Goal: Obtain resource: Download file/media

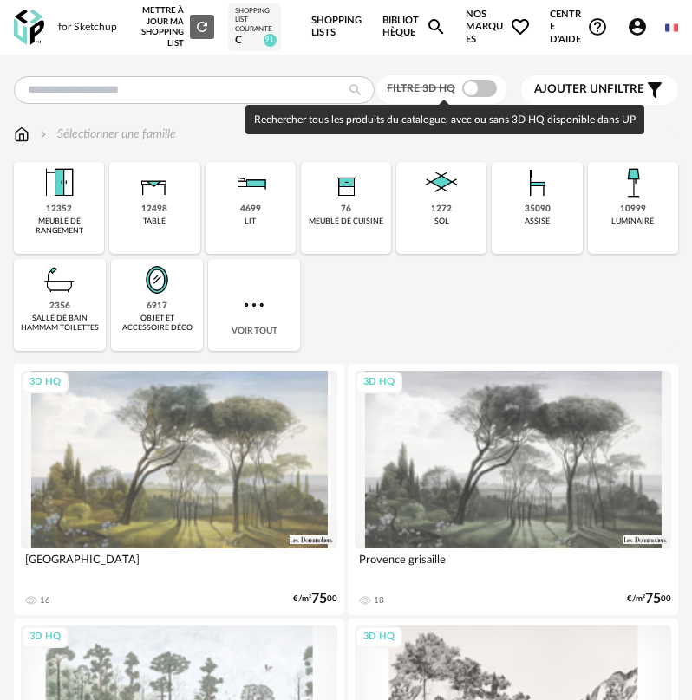
click at [468, 94] on span at bounding box center [479, 88] width 35 height 17
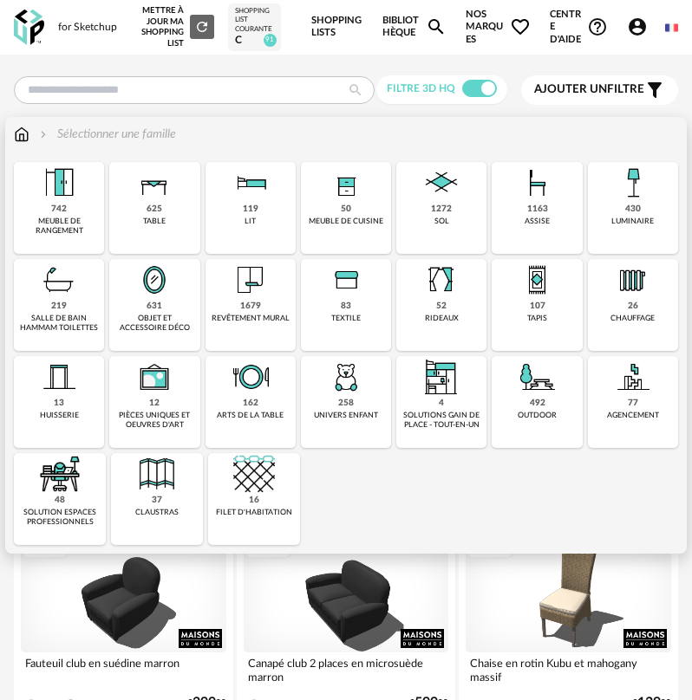
click at [538, 408] on div "492" at bounding box center [538, 403] width 16 height 11
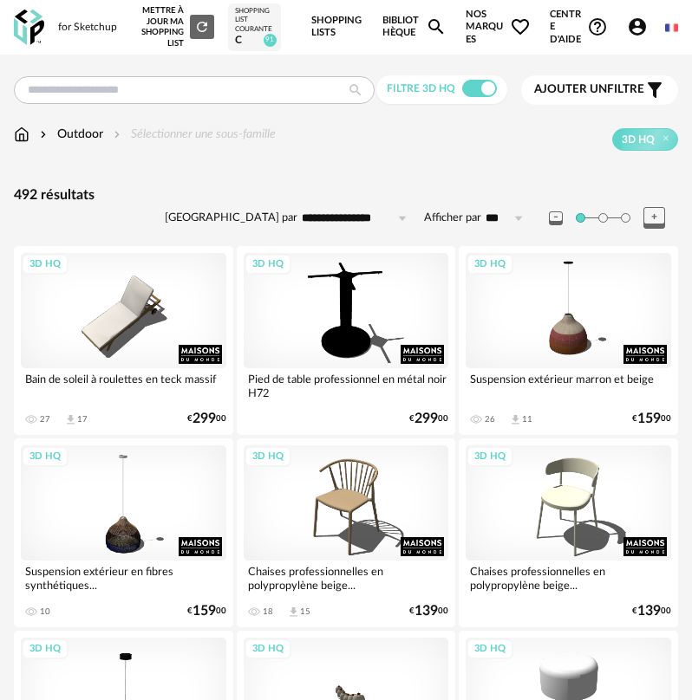
drag, startPoint x: 192, startPoint y: 4, endPoint x: 213, endPoint y: 1, distance: 21.9
click at [150, 320] on div "3D HQ" at bounding box center [123, 310] width 205 height 115
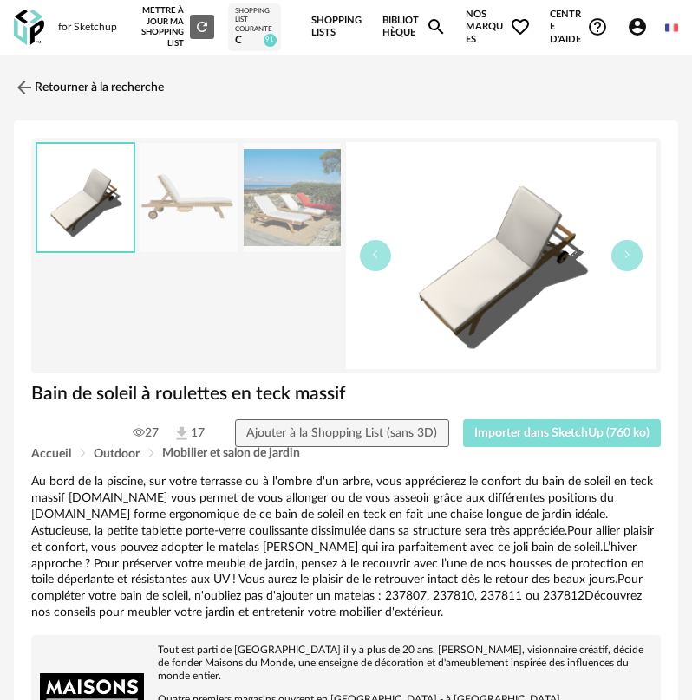
click at [517, 442] on button "Importer dans SketchUp (760 ko)" at bounding box center [562, 433] width 198 height 28
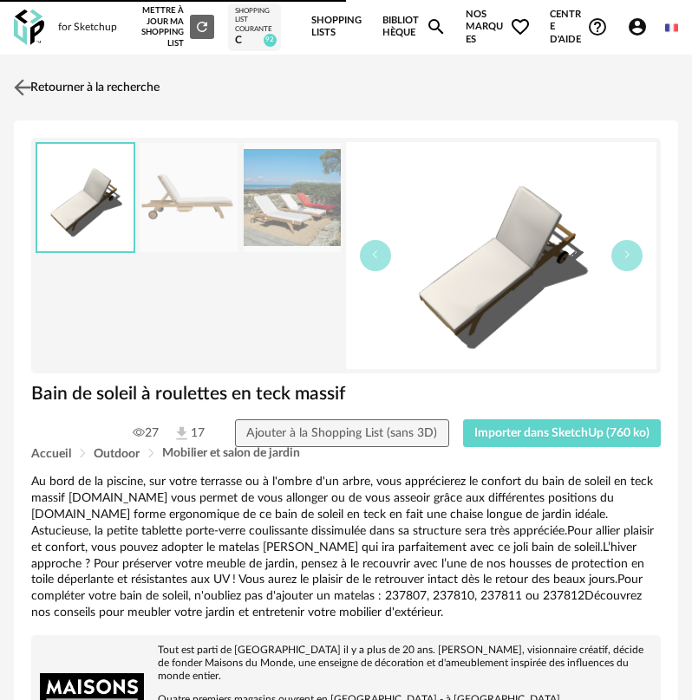
click at [64, 85] on link "Retourner à la recherche" at bounding box center [85, 87] width 150 height 38
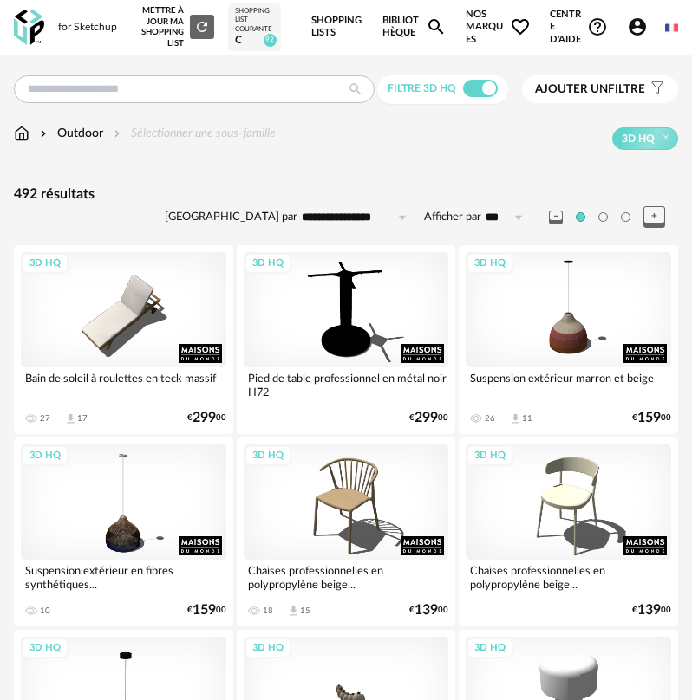
drag, startPoint x: 538, startPoint y: 516, endPoint x: 550, endPoint y: 135, distance: 380.7
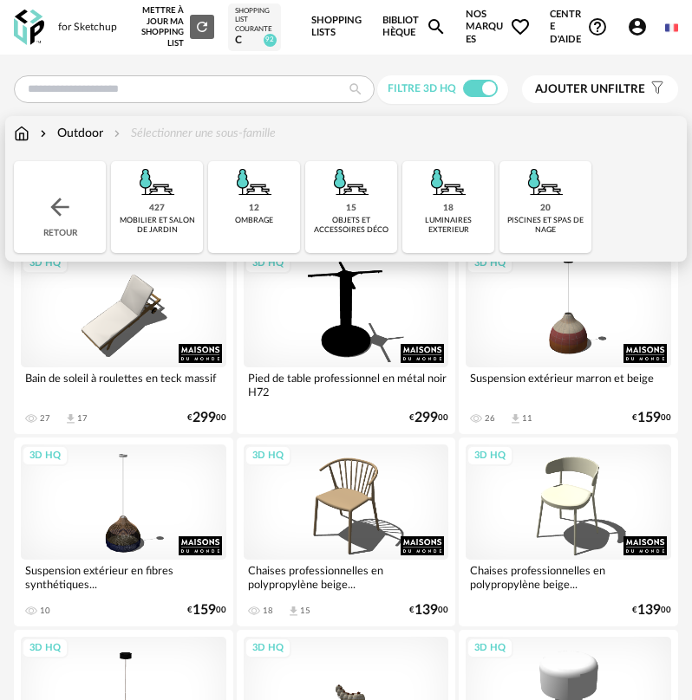
click at [171, 187] on img at bounding box center [157, 182] width 42 height 42
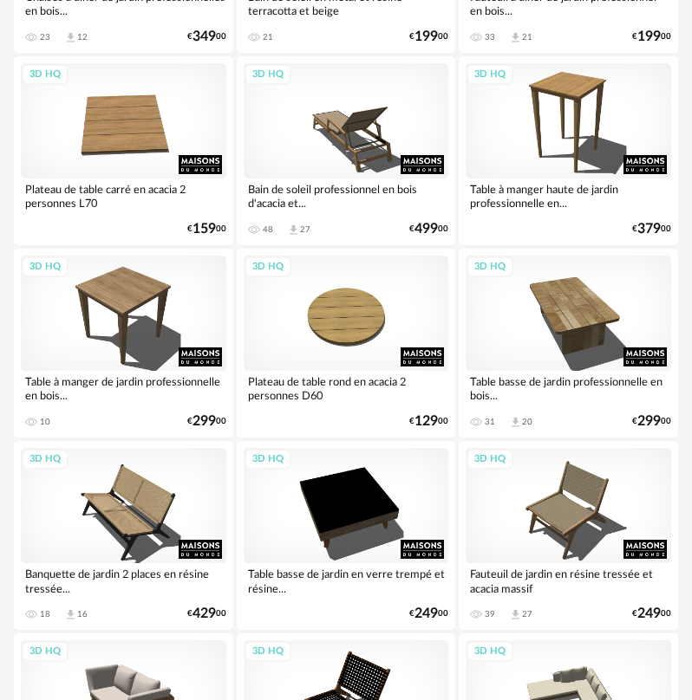
scroll to position [4854, 0]
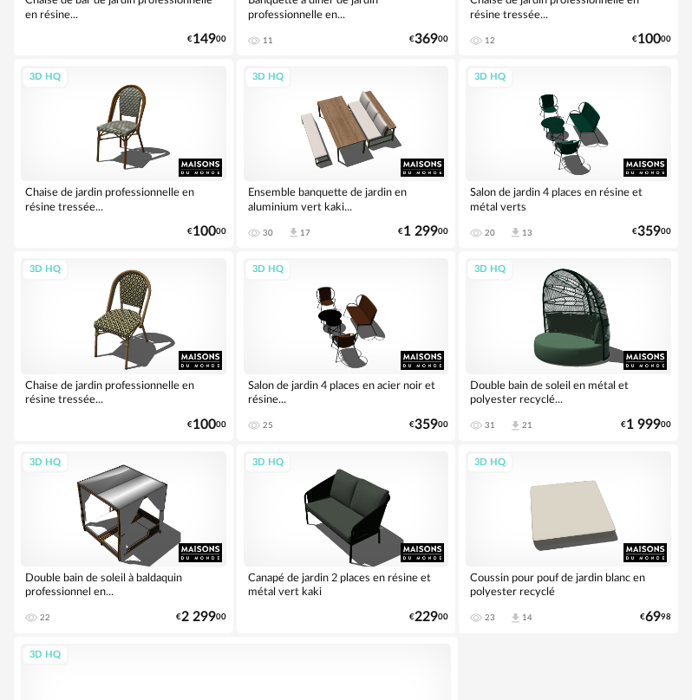
scroll to position [5980, 0]
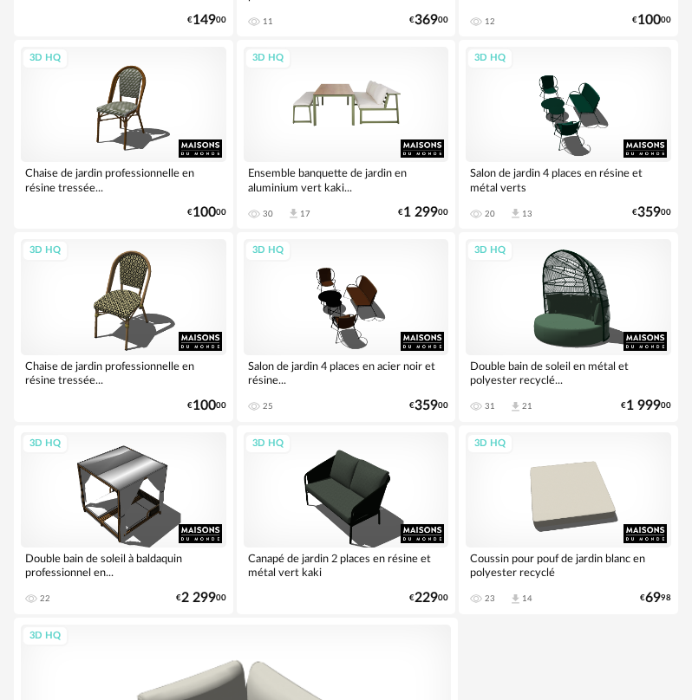
click at [376, 120] on div "3D HQ" at bounding box center [346, 104] width 205 height 115
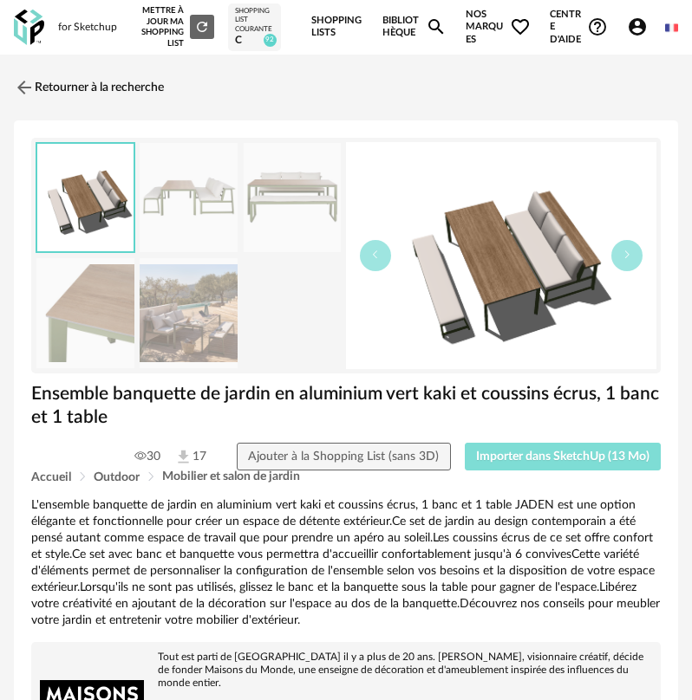
drag, startPoint x: 537, startPoint y: 463, endPoint x: 525, endPoint y: 456, distance: 14.0
click at [536, 460] on span "Importer dans SketchUp (13 Mo)" at bounding box center [562, 457] width 173 height 12
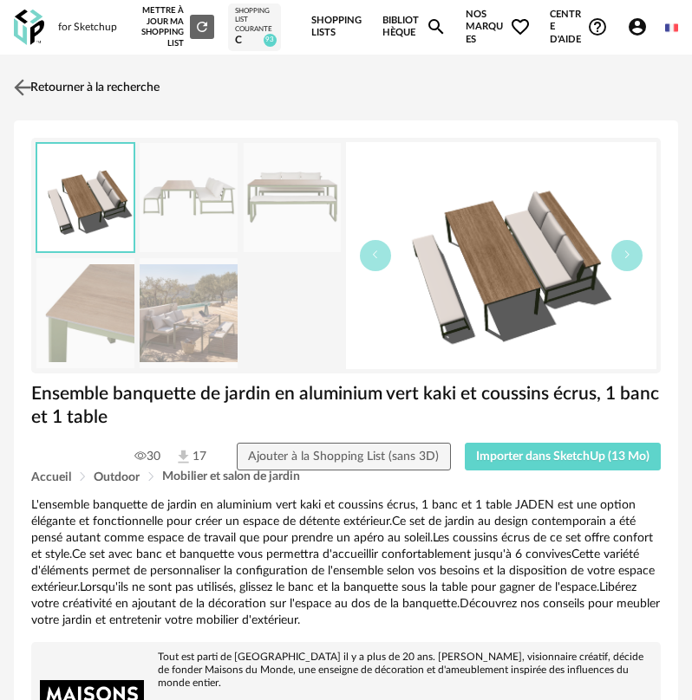
click at [86, 76] on link "Retourner à la recherche" at bounding box center [85, 87] width 150 height 38
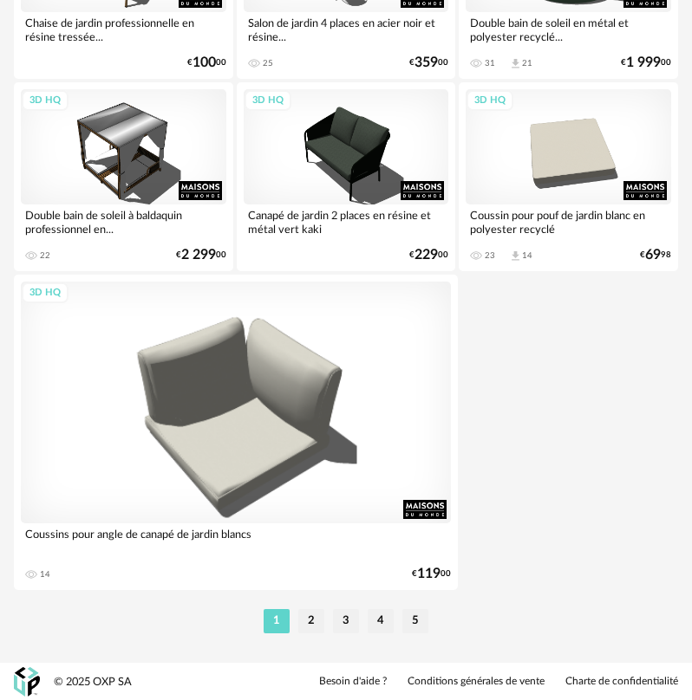
scroll to position [6324, 0]
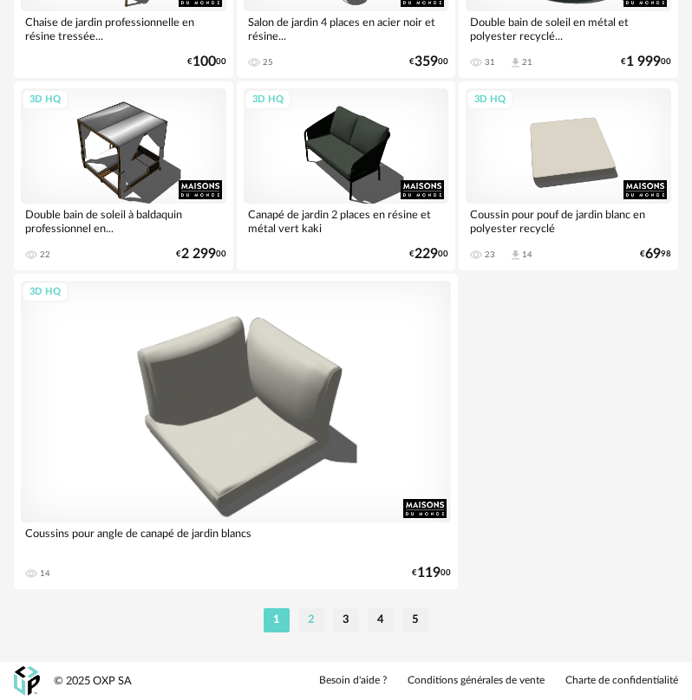
click at [315, 619] on li "2" at bounding box center [311, 620] width 26 height 24
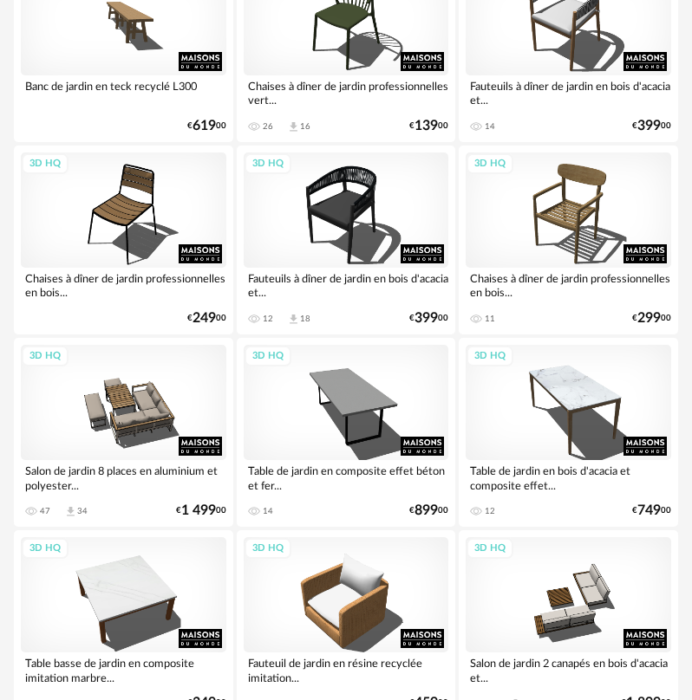
scroll to position [3467, 0]
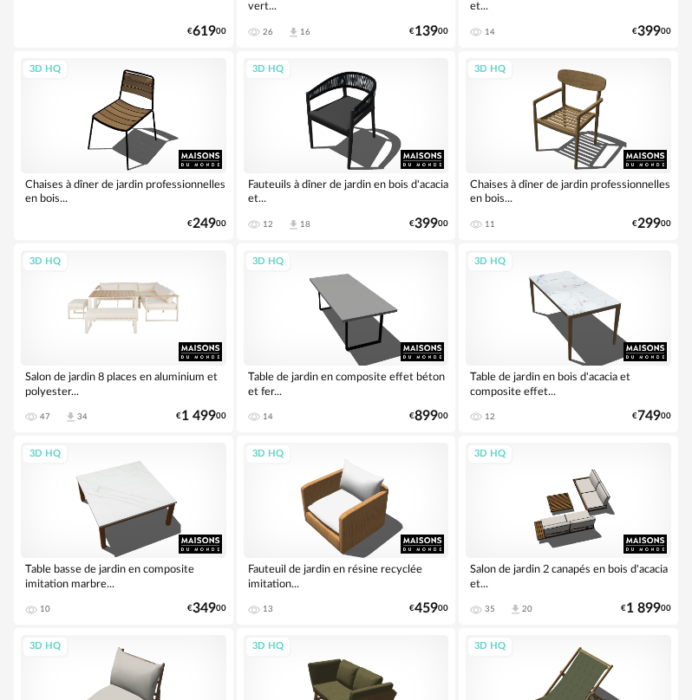
click at [144, 341] on div "3D HQ" at bounding box center [123, 307] width 205 height 115
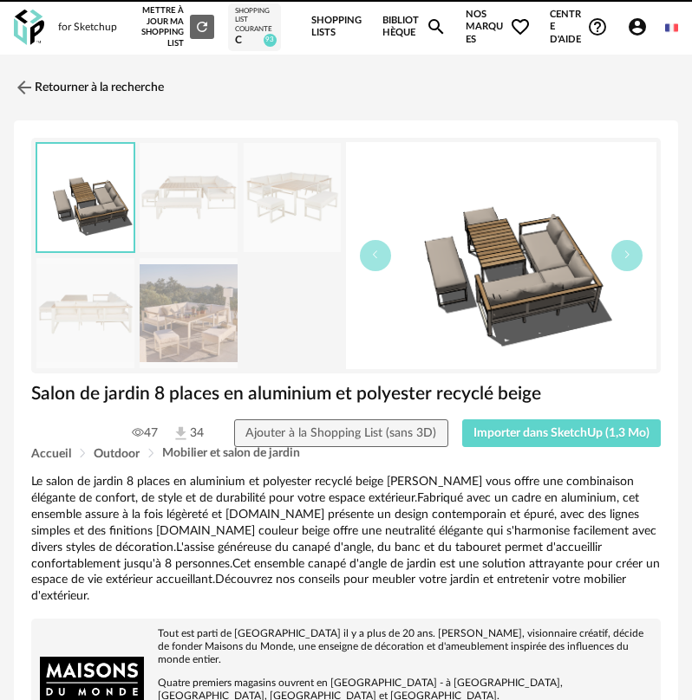
click at [517, 453] on div "Accueil Outdoor Mobilier et salon de jardin" at bounding box center [345, 453] width 629 height 13
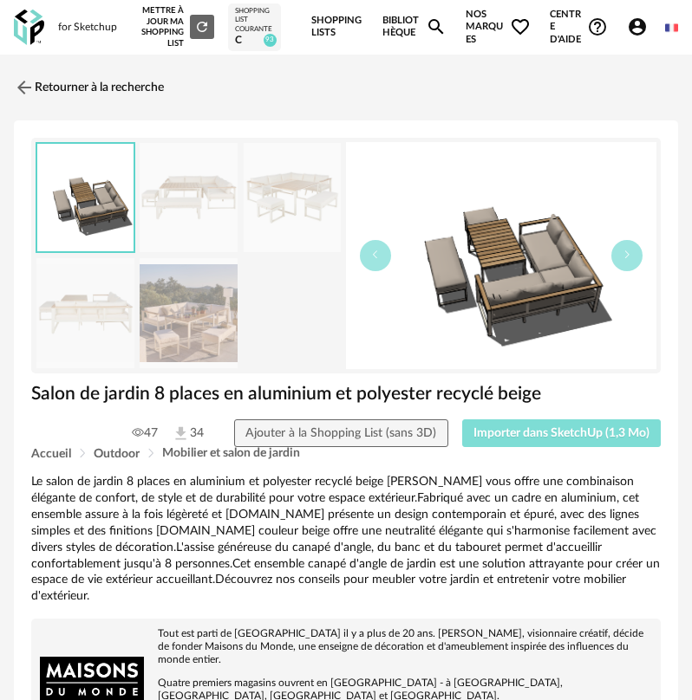
click at [518, 426] on button "Importer dans SketchUp (1,3 Mo)" at bounding box center [561, 433] width 199 height 28
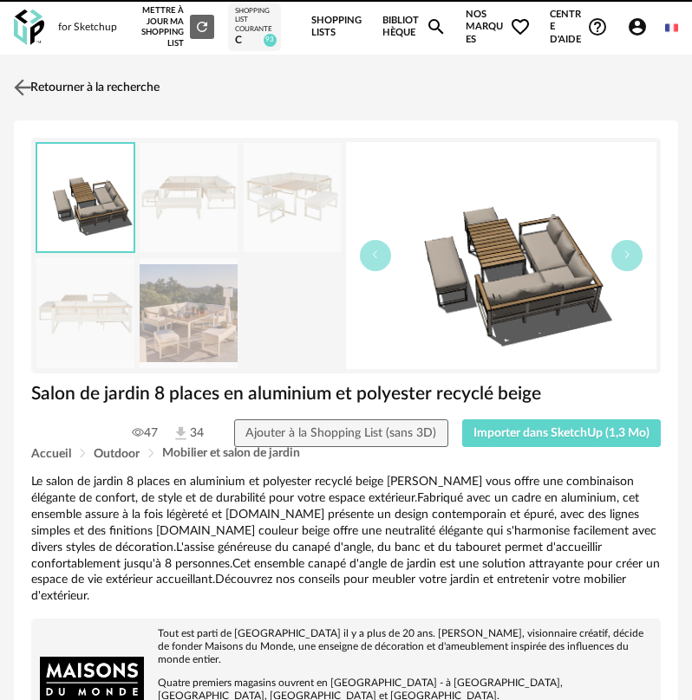
click at [63, 84] on link "Retourner à la recherche" at bounding box center [85, 87] width 150 height 38
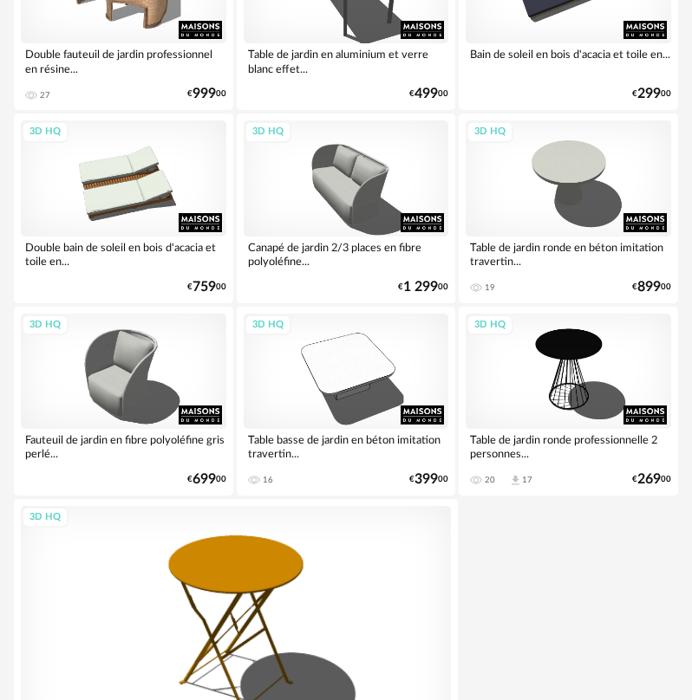
scroll to position [6324, 0]
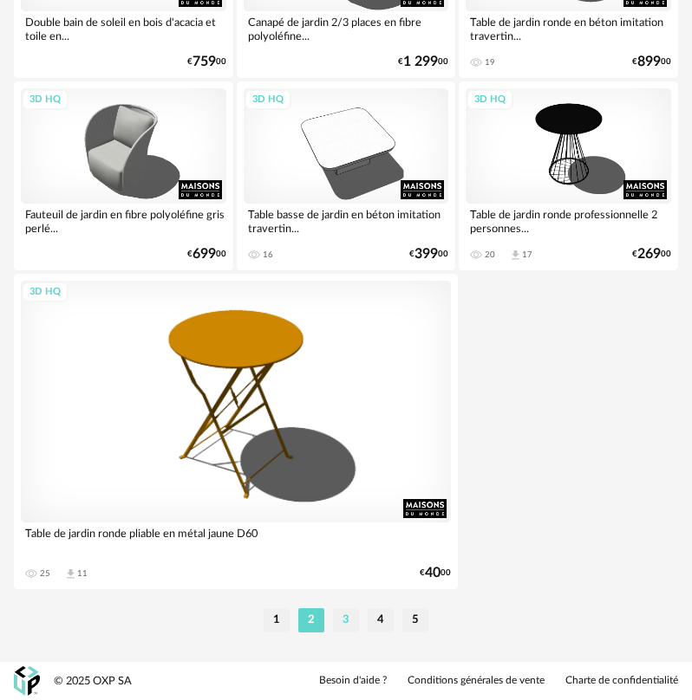
click at [348, 616] on li "3" at bounding box center [346, 620] width 26 height 24
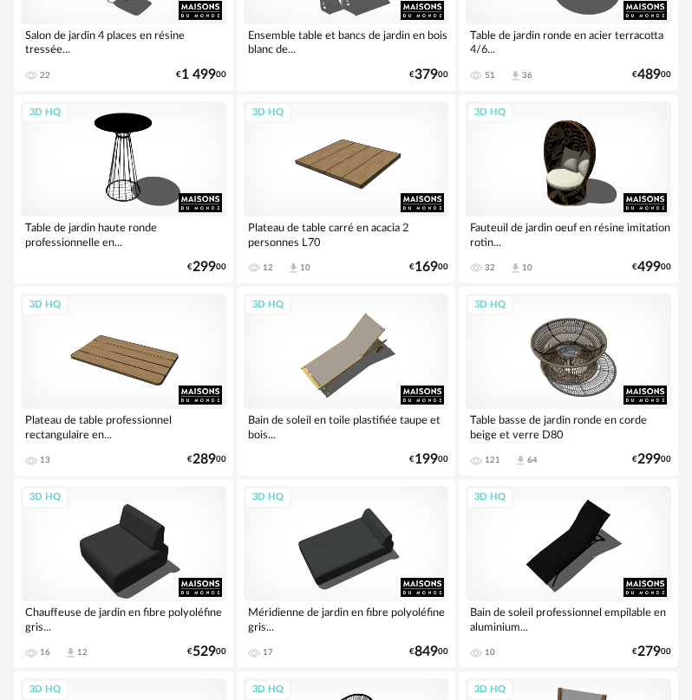
scroll to position [3640, 0]
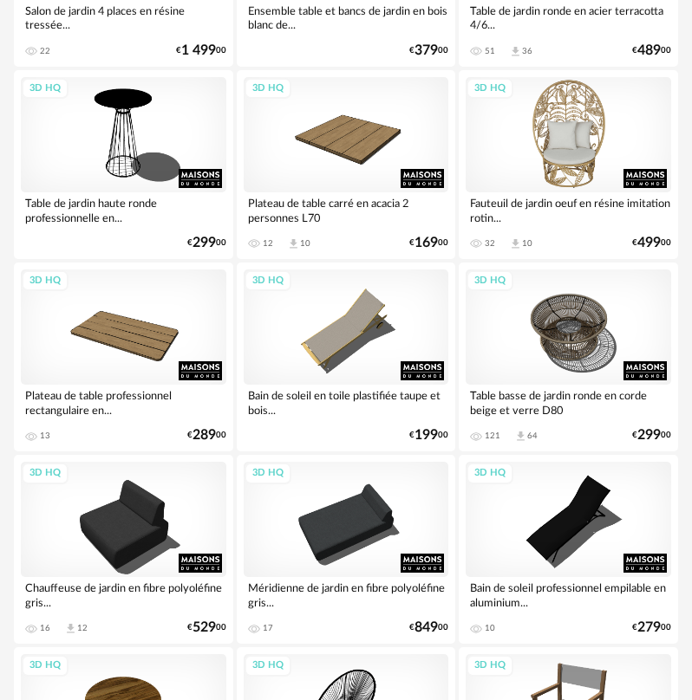
click at [553, 178] on div "3D HQ" at bounding box center [567, 134] width 205 height 115
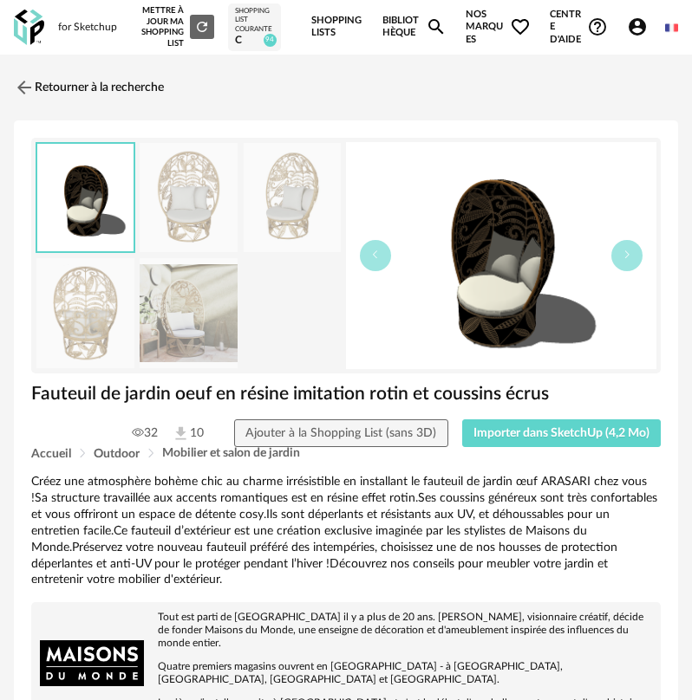
click at [595, 418] on div "Fauteuil de jardin oeuf en résine imitation rotin et coussins écrus" at bounding box center [346, 400] width 647 height 37
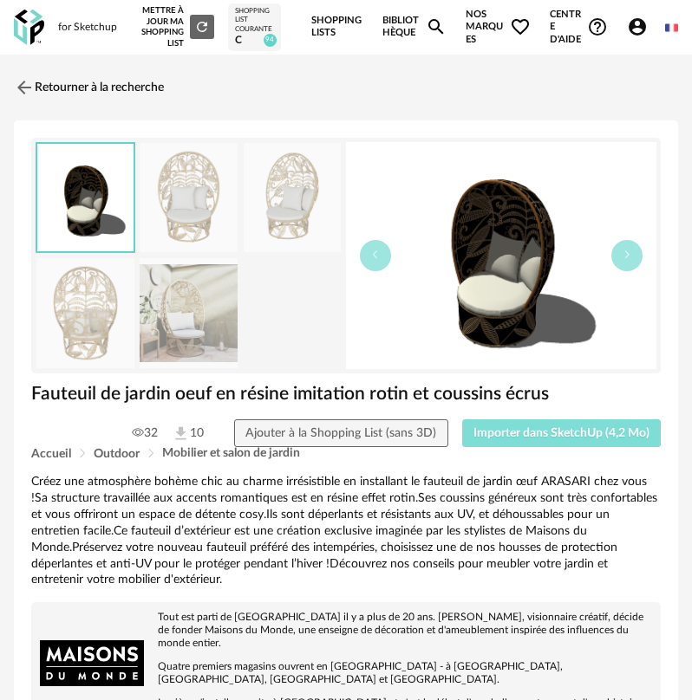
click at [591, 430] on span "Importer dans SketchUp (4,2 Mo)" at bounding box center [561, 433] width 176 height 12
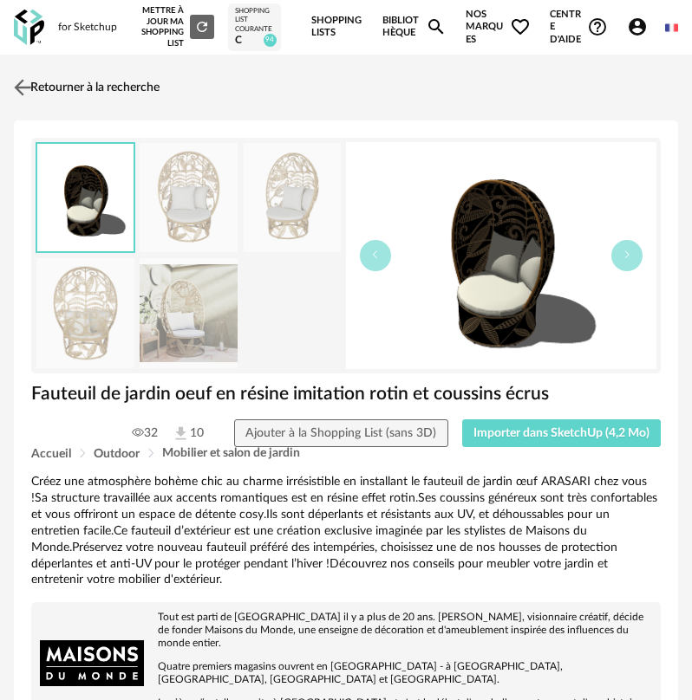
click at [49, 91] on link "Retourner à la recherche" at bounding box center [85, 87] width 150 height 38
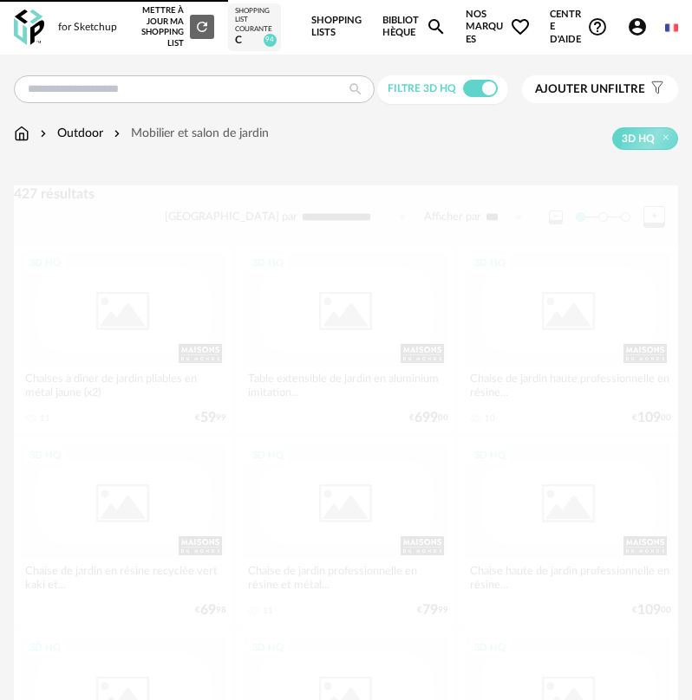
scroll to position [3640, 0]
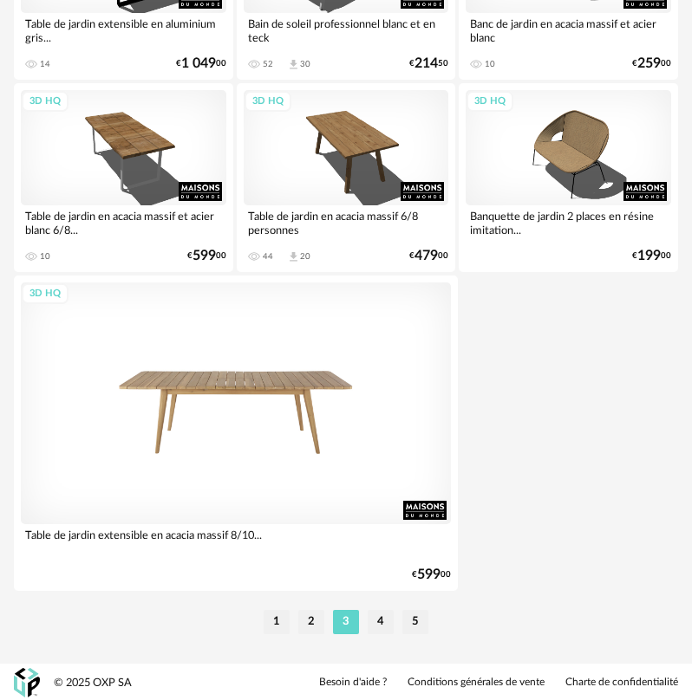
scroll to position [6324, 0]
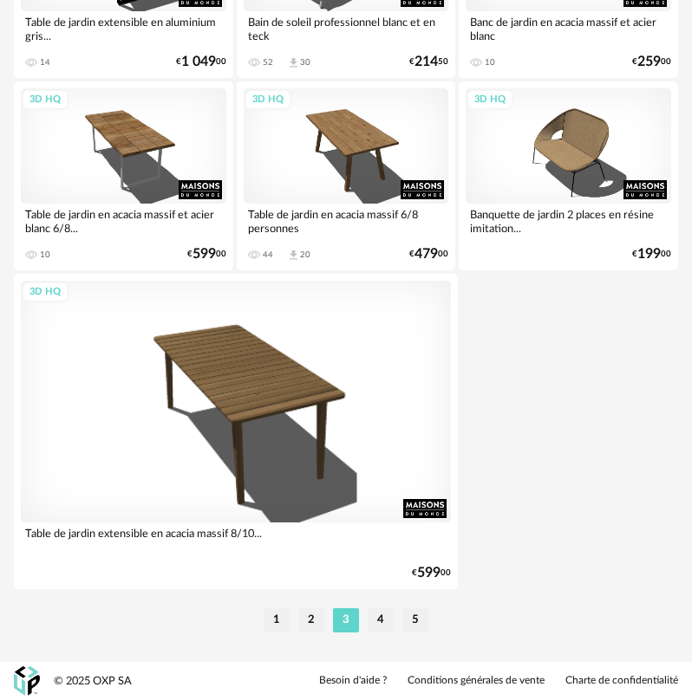
click at [380, 616] on li "4" at bounding box center [380, 620] width 26 height 24
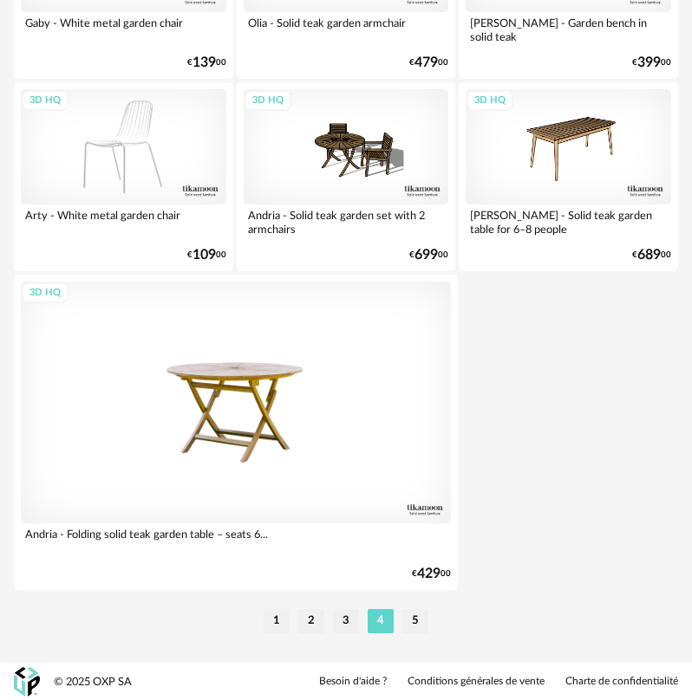
scroll to position [6324, 0]
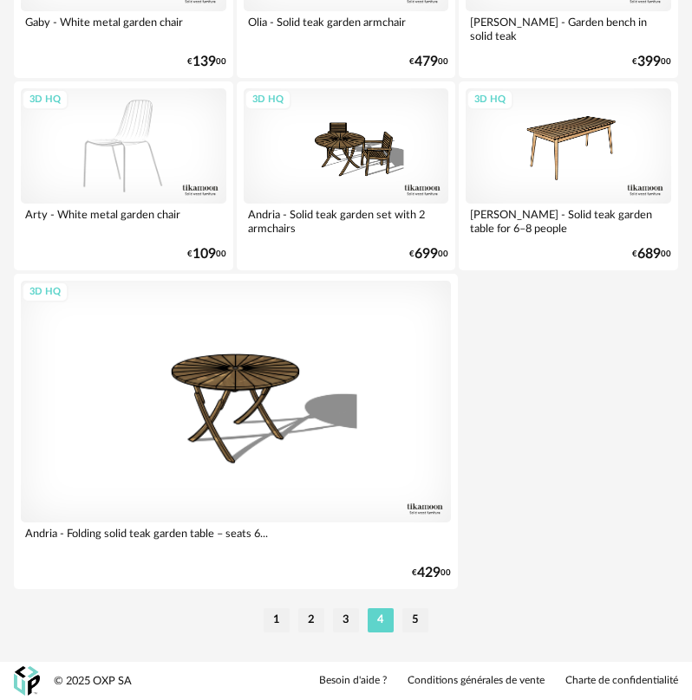
click at [414, 614] on li "5" at bounding box center [415, 620] width 26 height 24
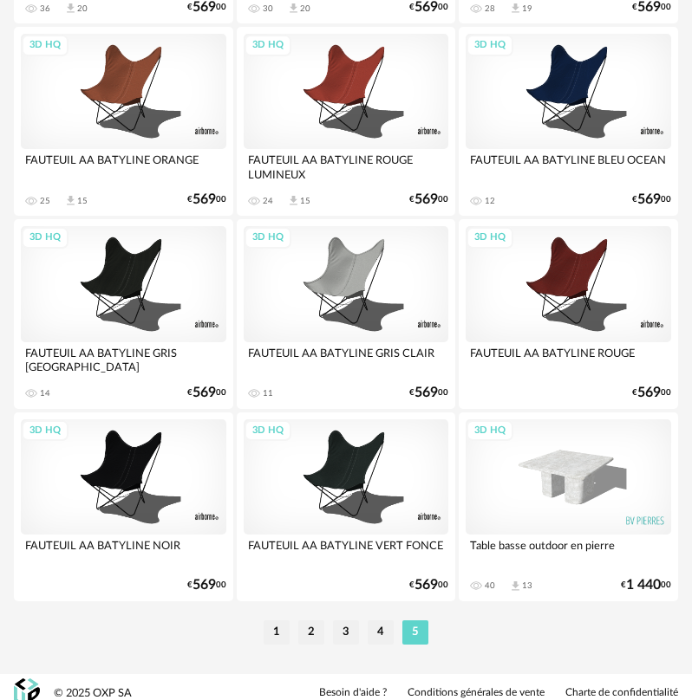
scroll to position [1385, 0]
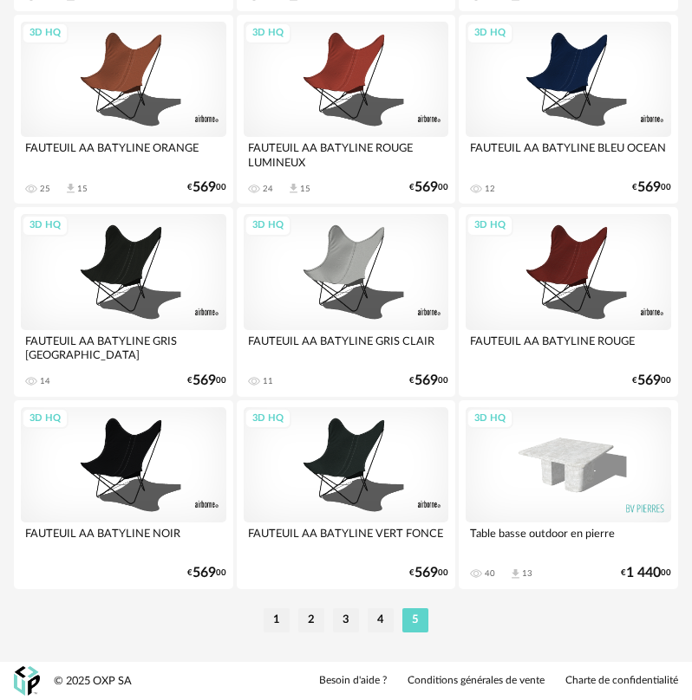
click at [380, 621] on li "4" at bounding box center [380, 620] width 26 height 24
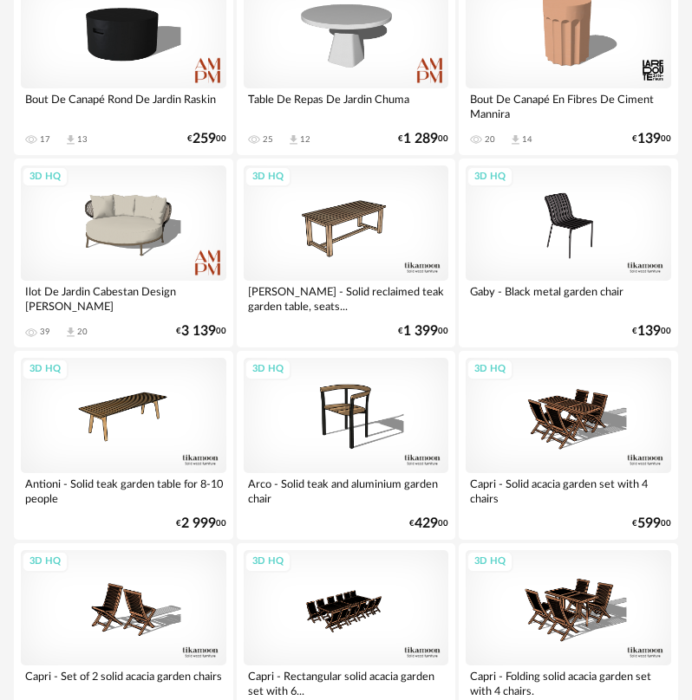
scroll to position [5287, 0]
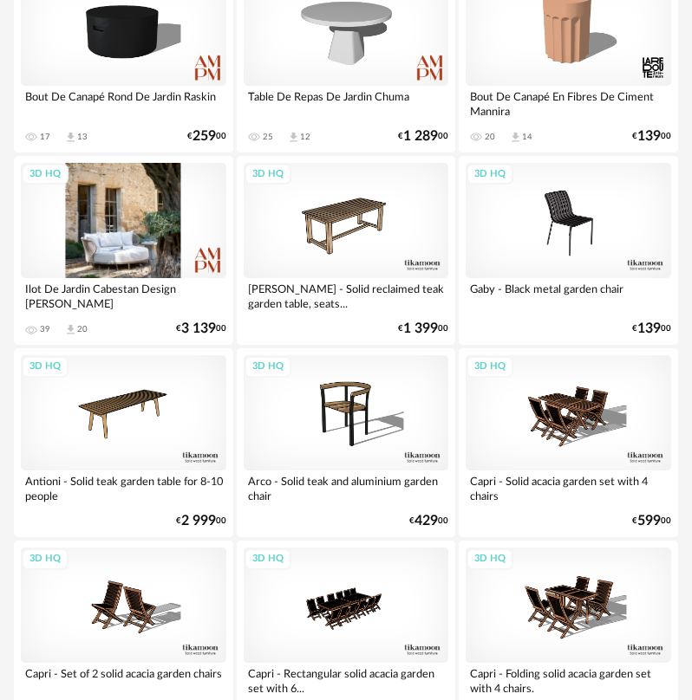
click at [158, 250] on div "3D HQ" at bounding box center [123, 220] width 205 height 115
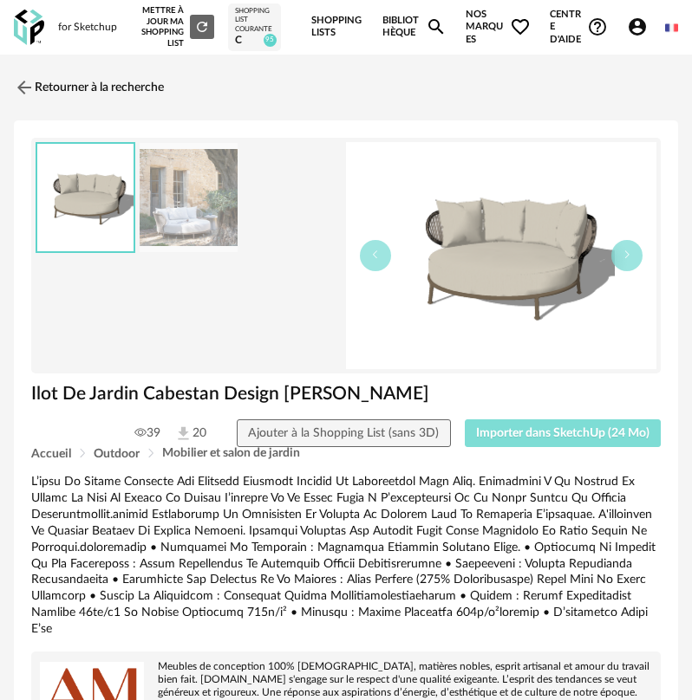
click at [512, 444] on button "Importer dans SketchUp (24 Mo)" at bounding box center [563, 433] width 197 height 28
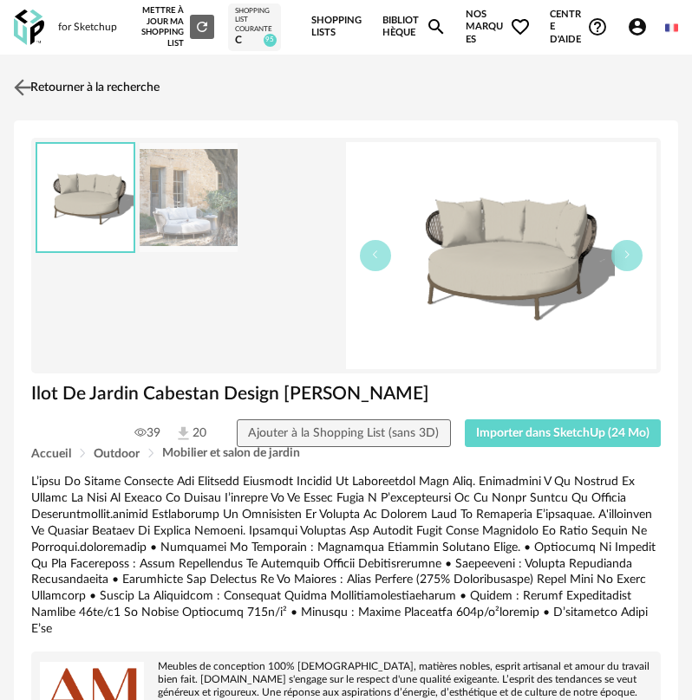
click at [22, 79] on img at bounding box center [22, 87] width 25 height 25
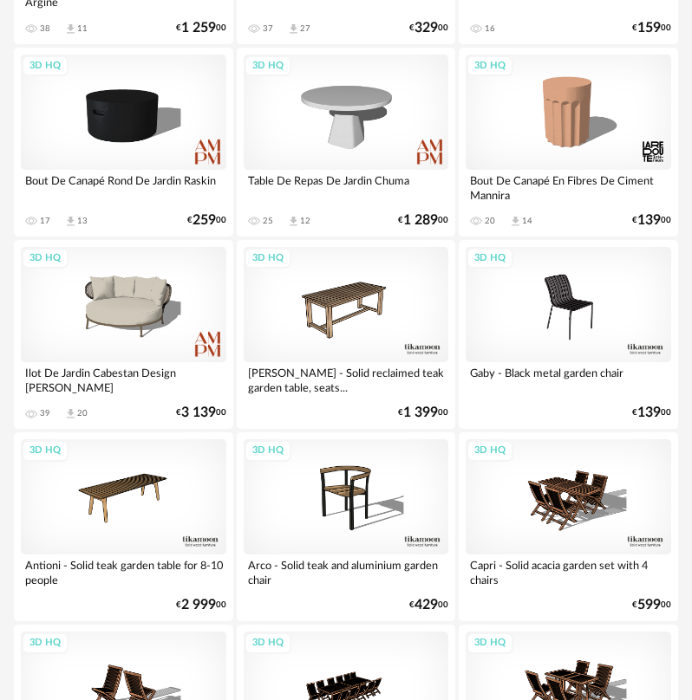
scroll to position [5200, 0]
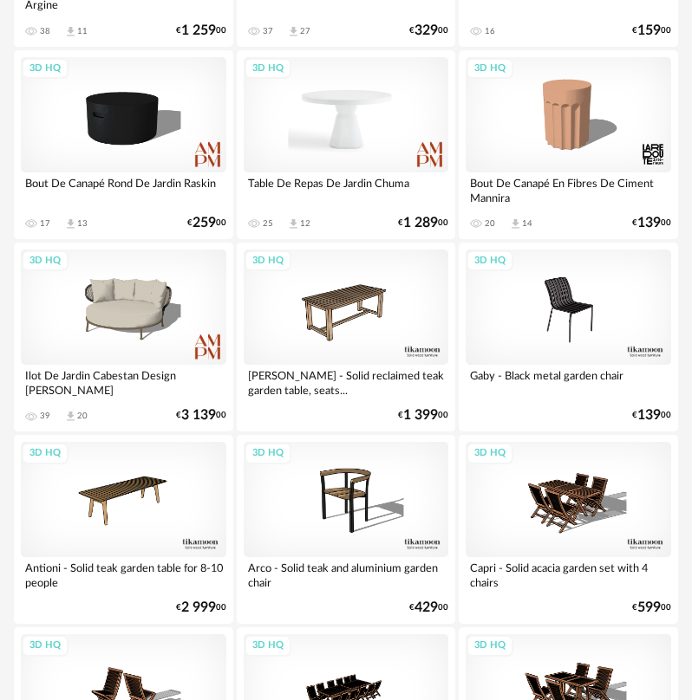
click at [315, 156] on div "3D HQ" at bounding box center [346, 114] width 205 height 115
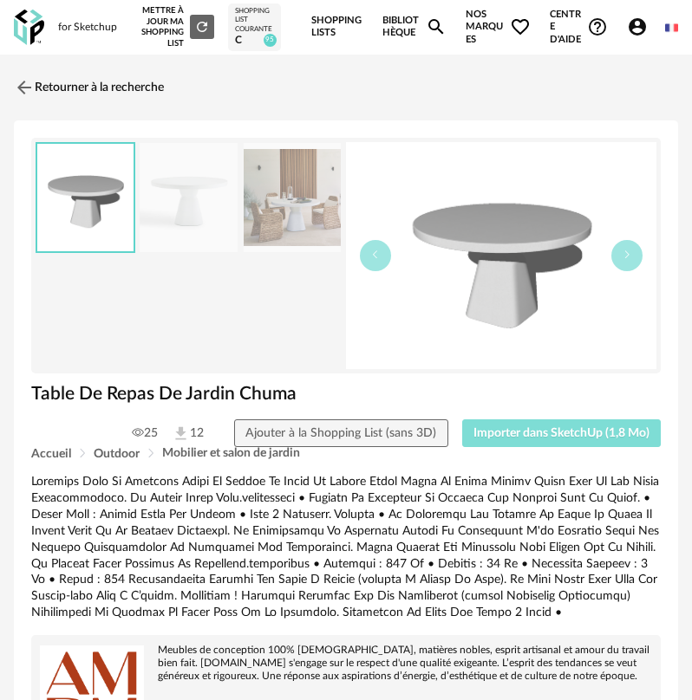
click at [479, 426] on button "Importer dans SketchUp (1,8 Mo)" at bounding box center [561, 433] width 199 height 28
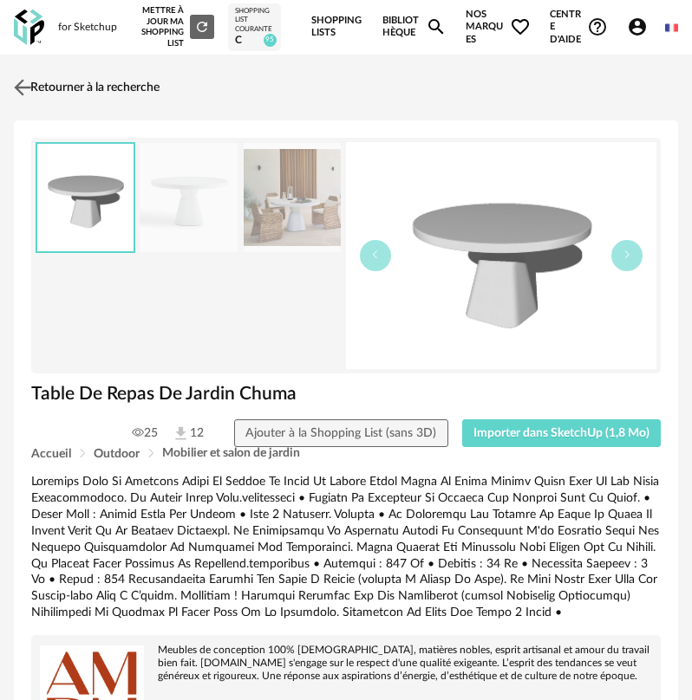
click at [41, 83] on link "Retourner à la recherche" at bounding box center [85, 87] width 150 height 38
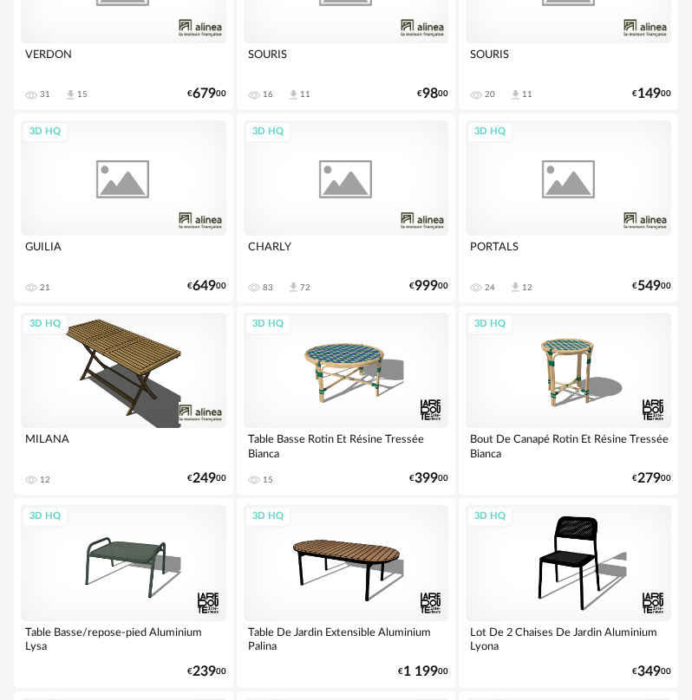
scroll to position [4158, 0]
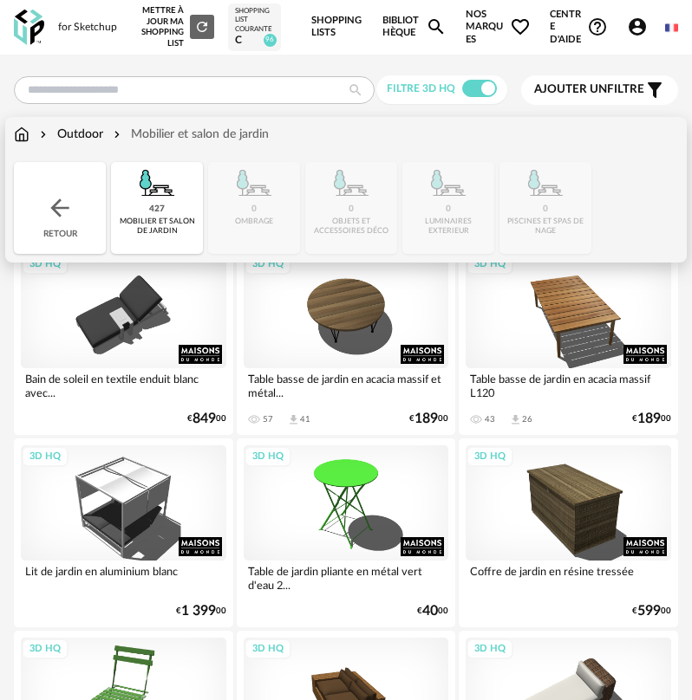
click at [42, 173] on div "Retour" at bounding box center [60, 208] width 92 height 92
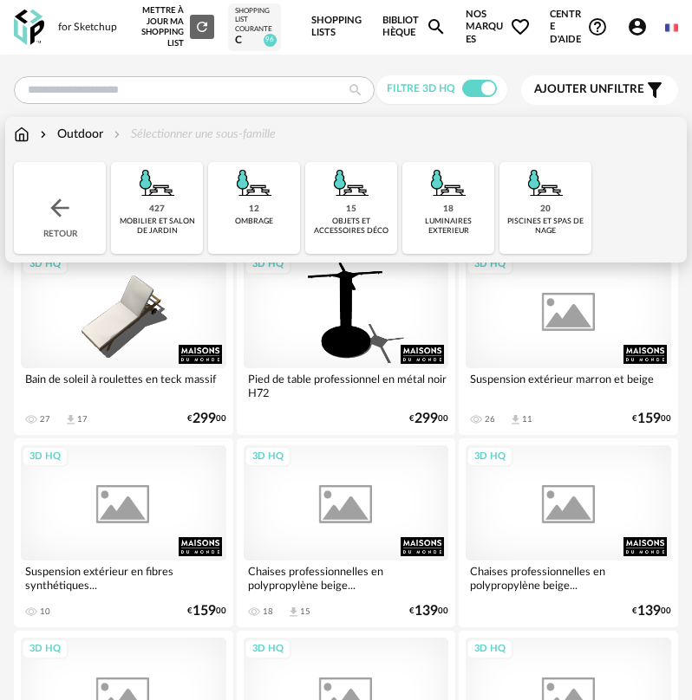
drag, startPoint x: 42, startPoint y: 173, endPoint x: 205, endPoint y: 206, distance: 165.4
click at [205, 206] on div "Close icon Retour 427 mobilier et salon de jardin 12 ombrage 15 objets et acces…" at bounding box center [346, 208] width 664 height 92
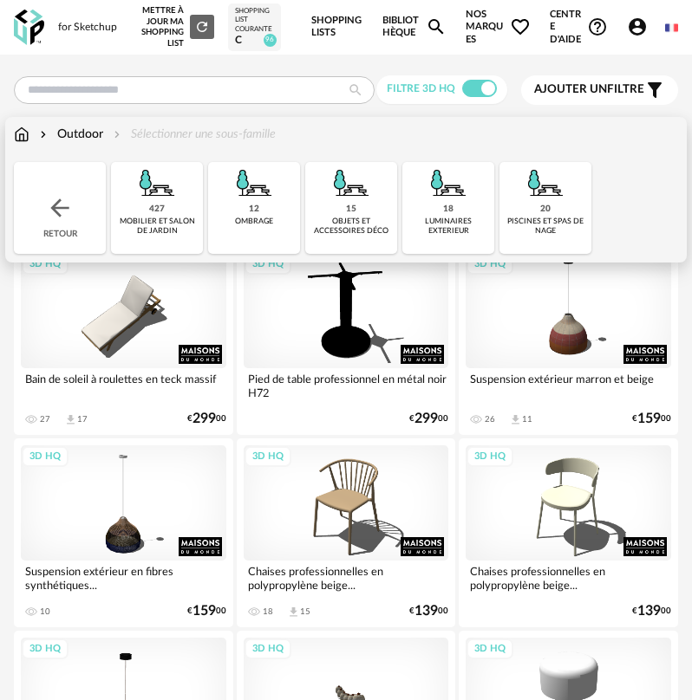
click at [471, 231] on div "luminaires exterieur" at bounding box center [447, 227] width 81 height 20
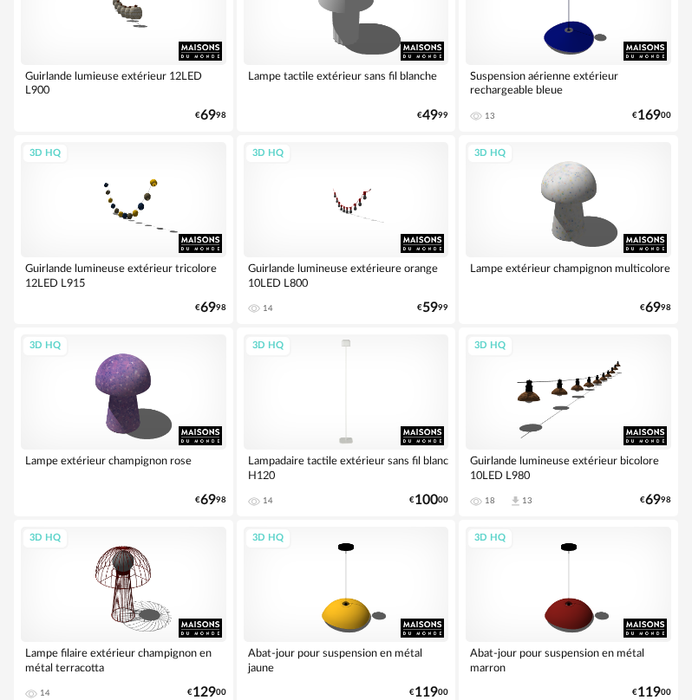
scroll to position [767, 0]
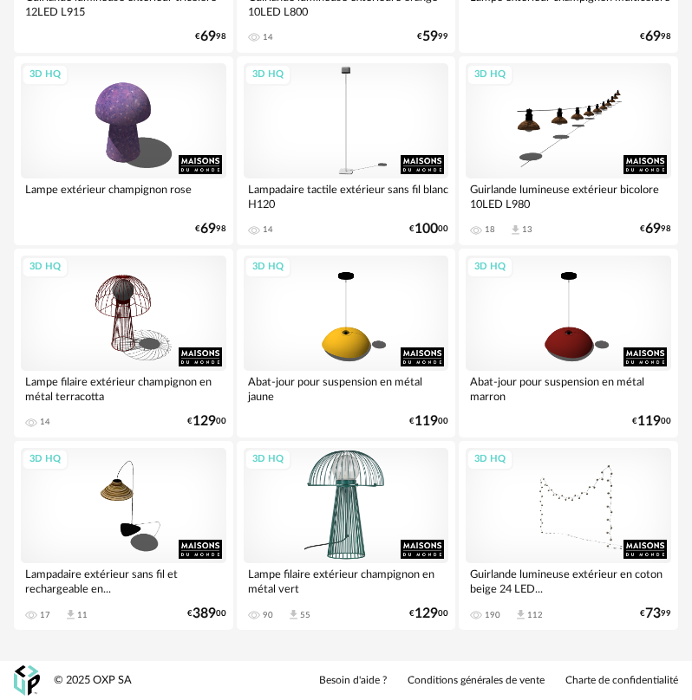
click at [313, 475] on div "3D HQ" at bounding box center [346, 505] width 205 height 115
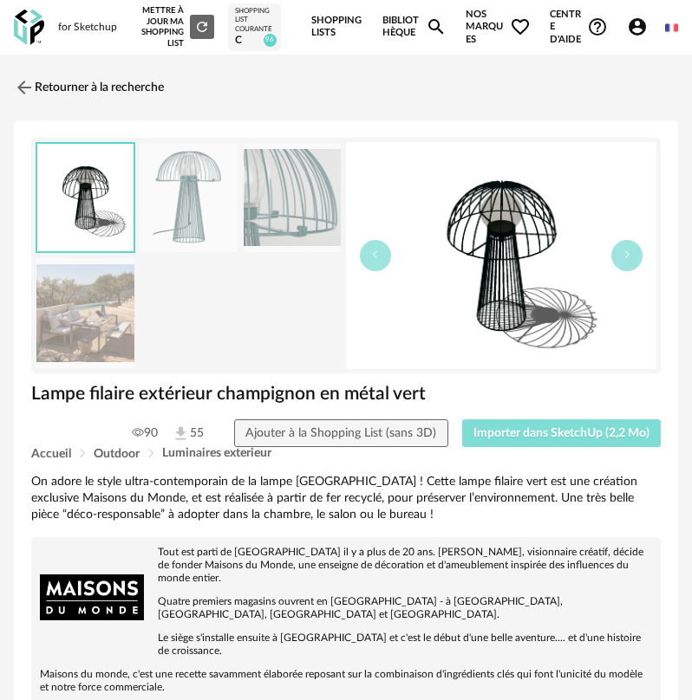
click at [486, 443] on button "Importer dans SketchUp (2,2 Mo)" at bounding box center [561, 433] width 199 height 28
